Goal: Task Accomplishment & Management: Use online tool/utility

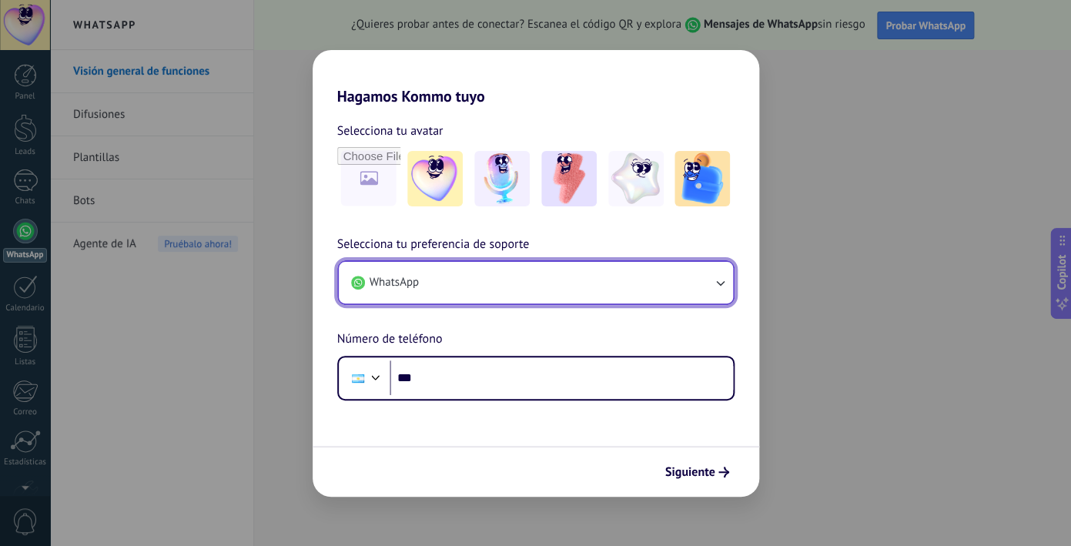
click at [524, 292] on button "WhatsApp" at bounding box center [536, 283] width 394 height 42
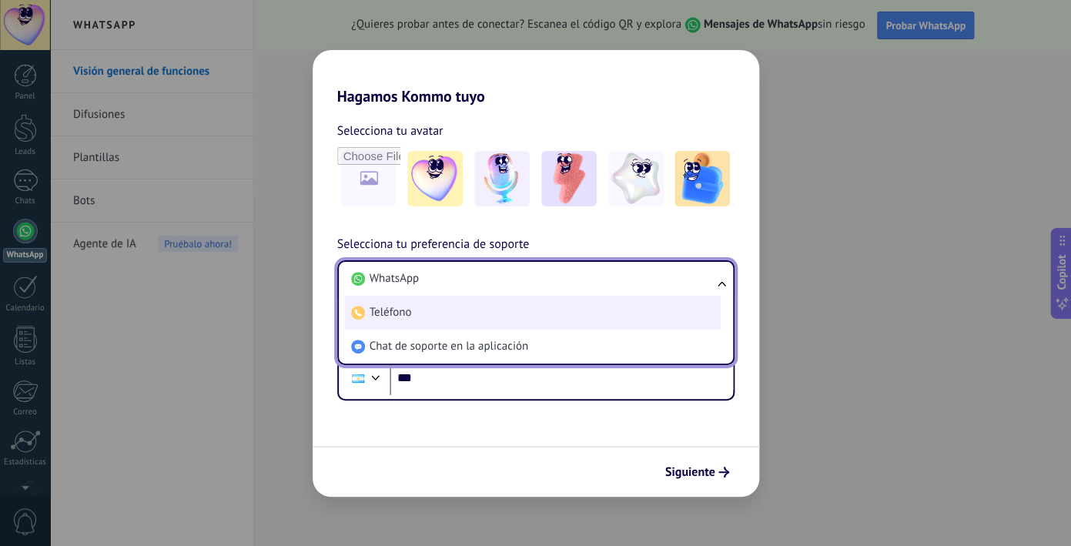
click at [487, 318] on li "Teléfono" at bounding box center [533, 313] width 376 height 34
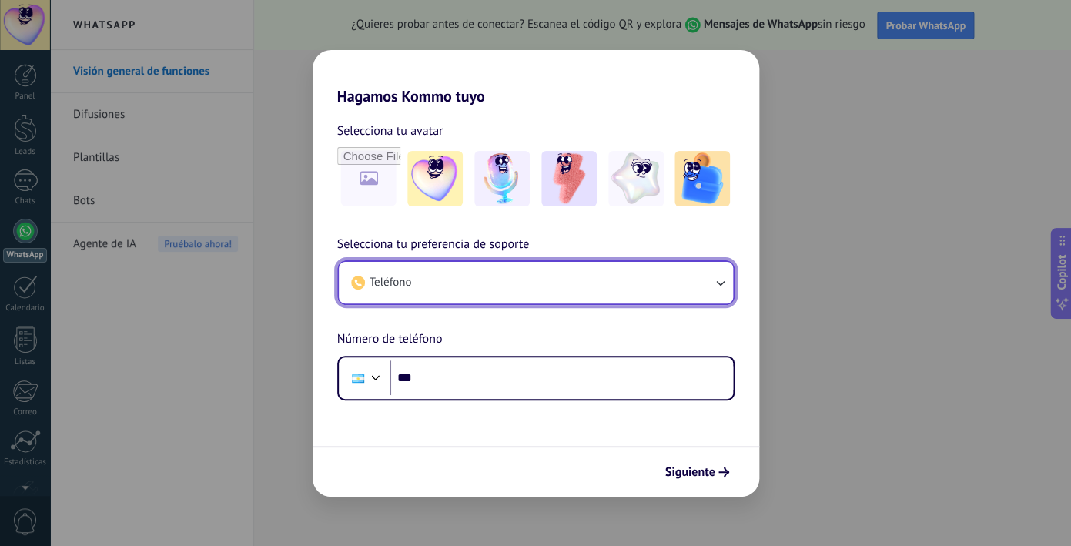
click at [514, 287] on button "Teléfono" at bounding box center [536, 283] width 394 height 42
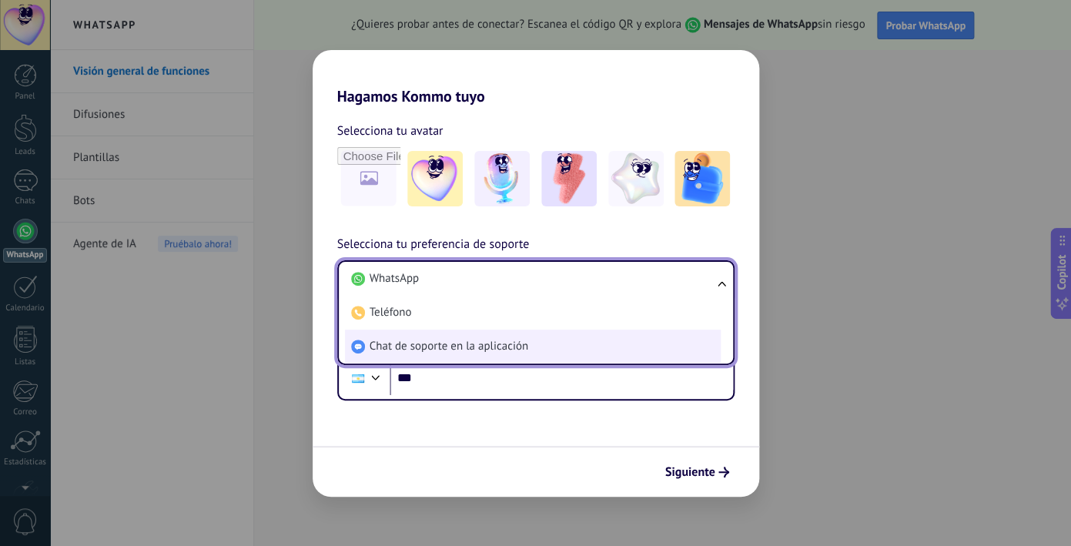
click at [468, 339] on li "Chat de soporte en la aplicación" at bounding box center [533, 347] width 376 height 34
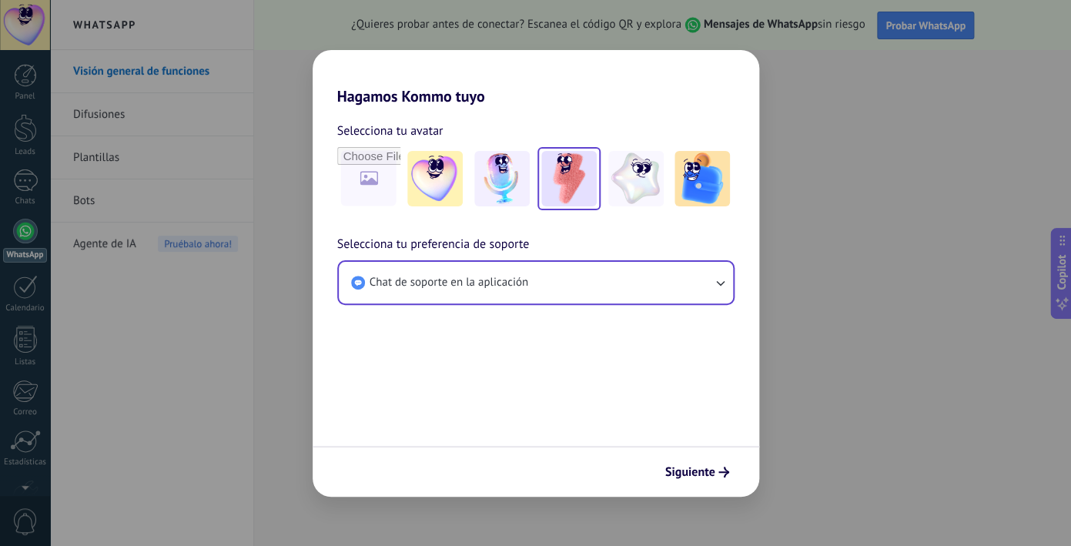
click at [581, 184] on img at bounding box center [568, 178] width 55 height 55
click at [703, 469] on span "Siguiente" at bounding box center [690, 472] width 50 height 11
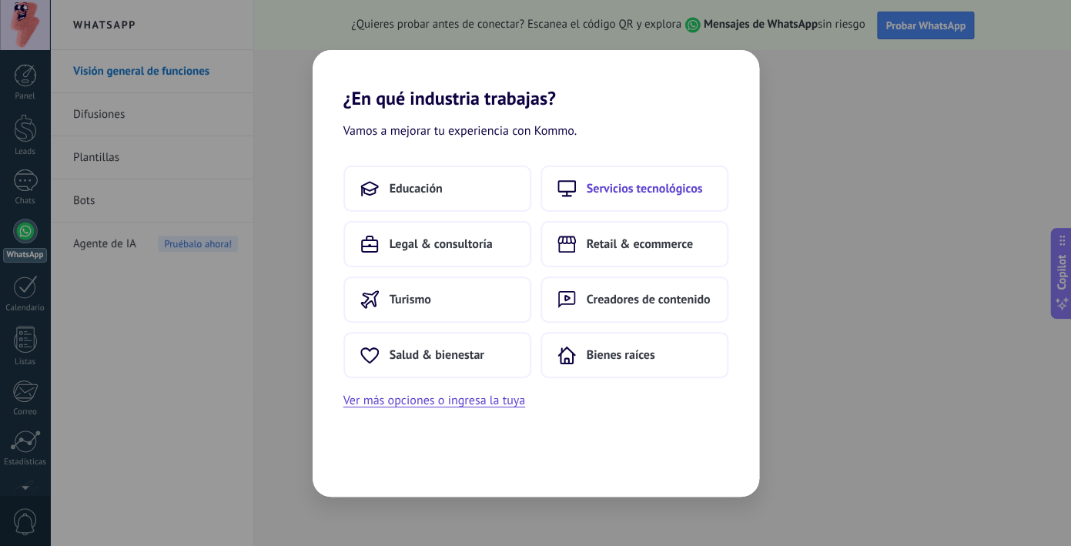
click at [627, 189] on span "Servicios tecnológicos" at bounding box center [645, 188] width 116 height 15
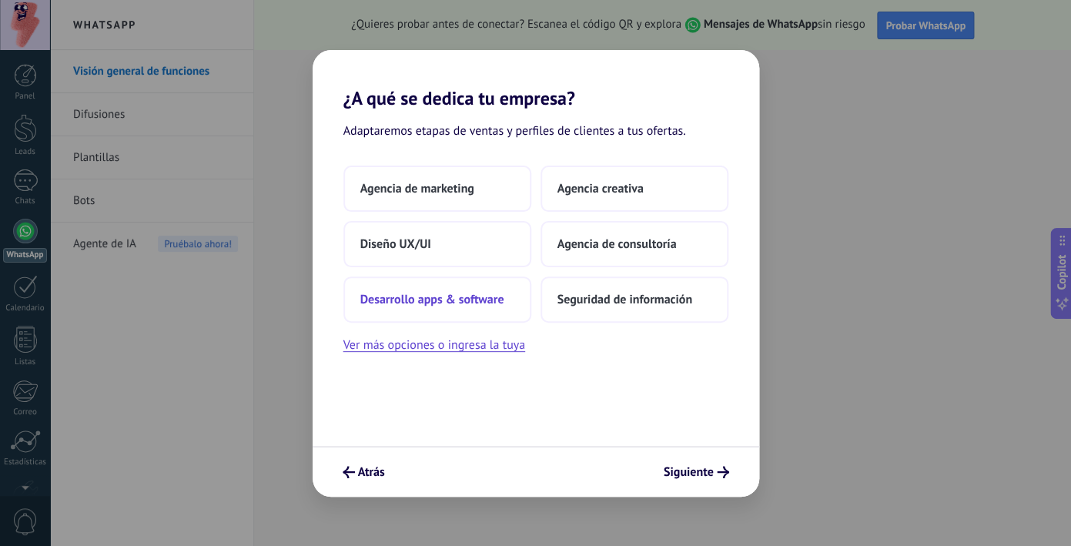
click at [490, 303] on span "Desarrollo apps & software" at bounding box center [432, 299] width 144 height 15
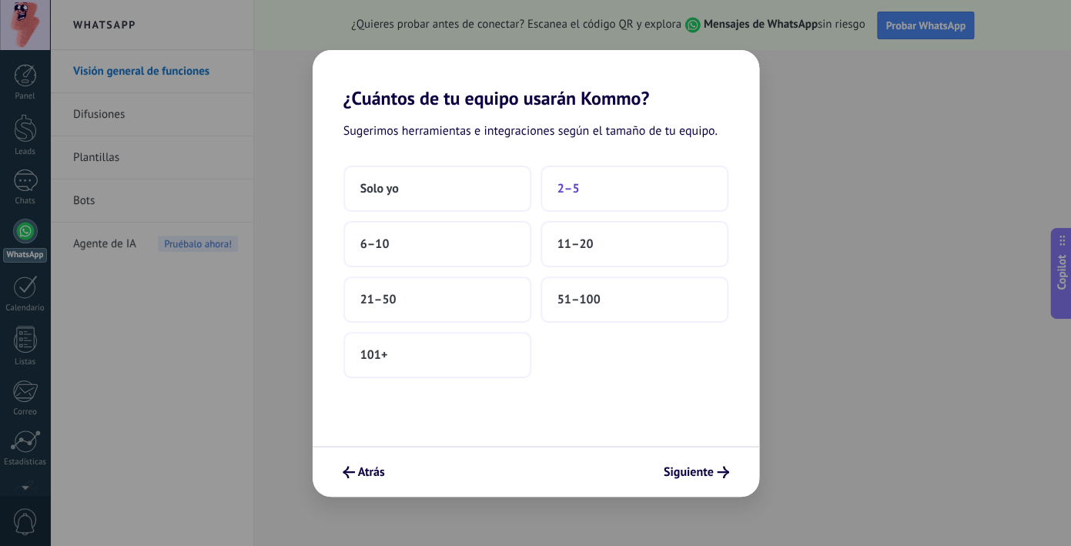
click at [576, 185] on span "2–5" at bounding box center [568, 188] width 22 height 15
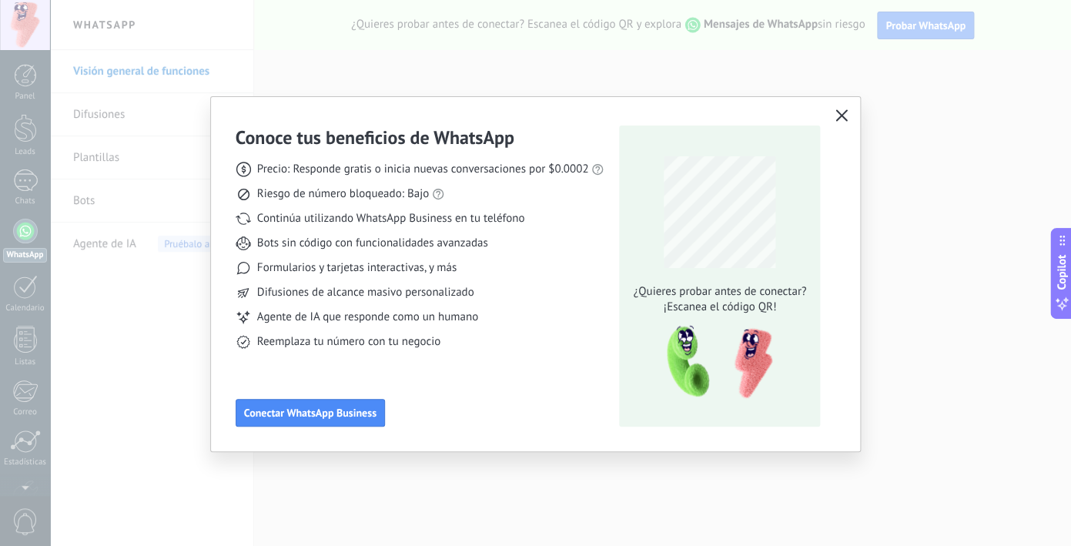
click at [845, 115] on icon "button" at bounding box center [841, 115] width 12 height 12
